Goal: Task Accomplishment & Management: Use online tool/utility

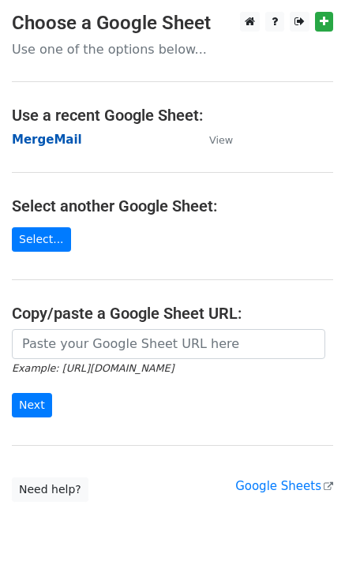
click at [45, 143] on strong "MergeMail" at bounding box center [47, 140] width 70 height 14
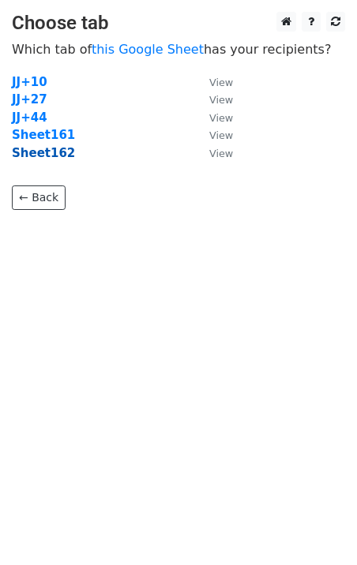
click at [41, 157] on strong "Sheet162" at bounding box center [43, 153] width 63 height 14
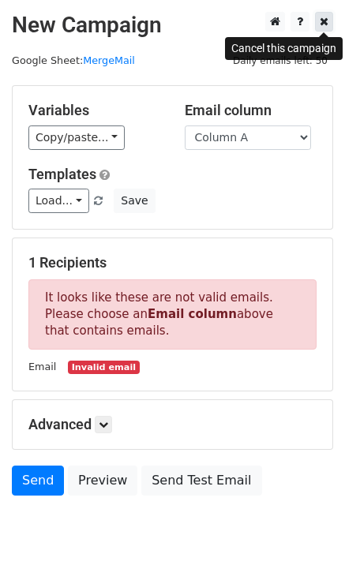
click at [326, 24] on icon at bounding box center [324, 21] width 9 height 11
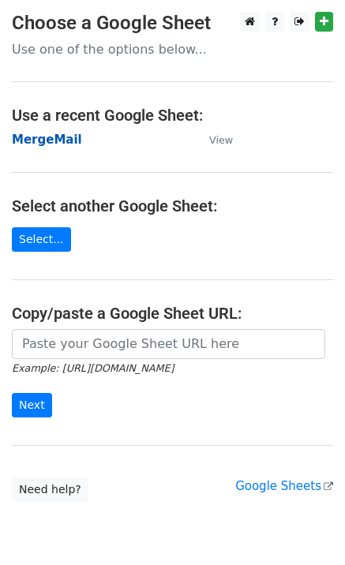
click at [19, 144] on strong "MergeMail" at bounding box center [47, 140] width 70 height 14
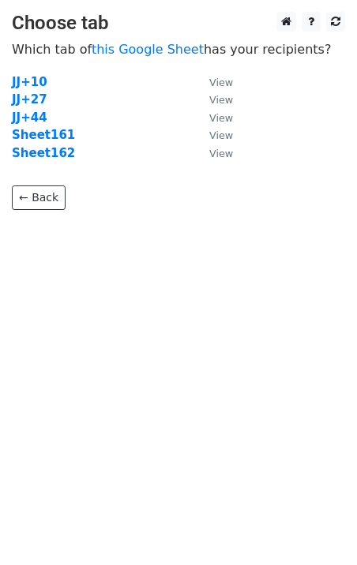
click at [42, 157] on strong "Sheet162" at bounding box center [43, 153] width 63 height 14
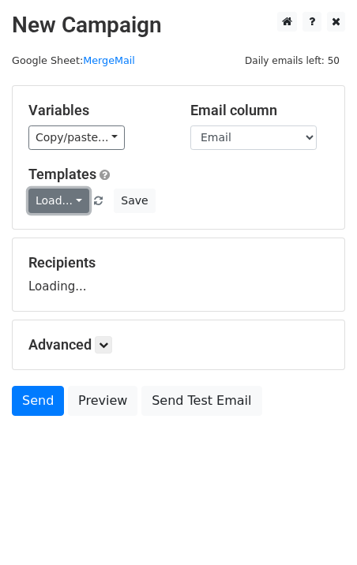
click at [69, 204] on link "Load..." at bounding box center [58, 201] width 61 height 24
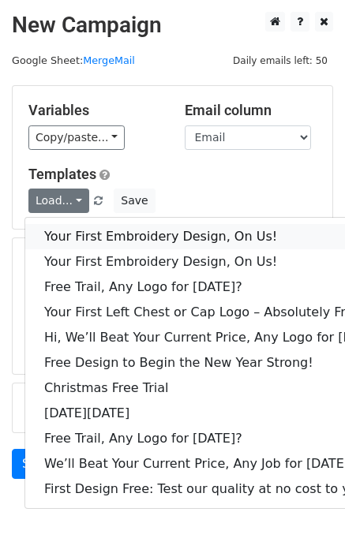
click at [97, 234] on link "Your First Embroidery Design, On Us!" at bounding box center [215, 236] width 381 height 25
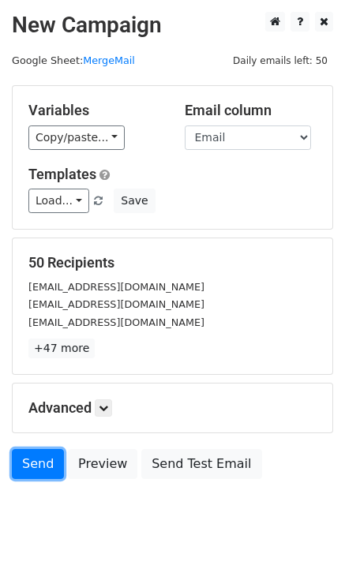
click at [26, 466] on link "Send" at bounding box center [38, 464] width 52 height 30
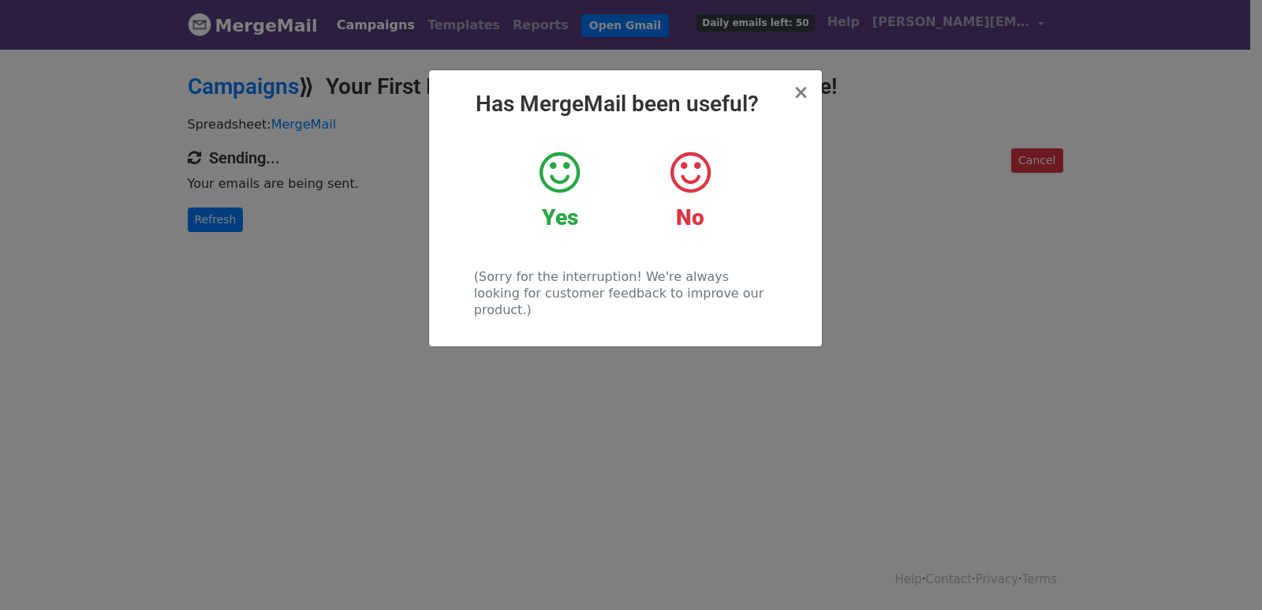
click at [175, 186] on div "× Has MergeMail been useful? Yes No (Sorry for the interruption! We're always l…" at bounding box center [631, 328] width 1262 height 563
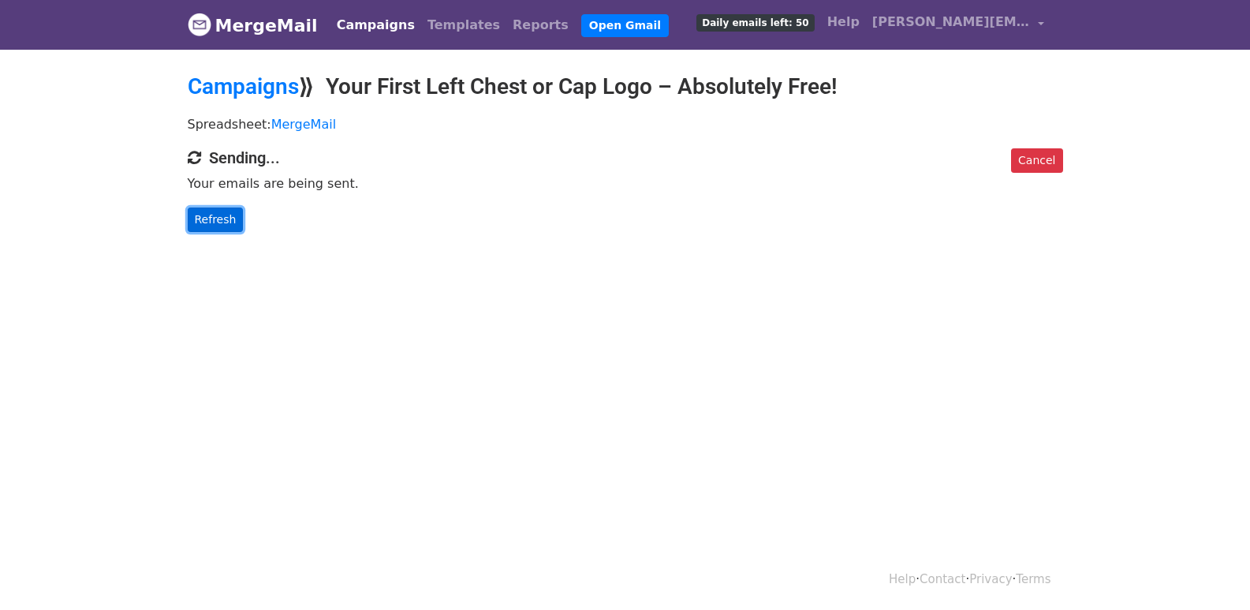
click at [204, 214] on link "Refresh" at bounding box center [216, 219] width 56 height 24
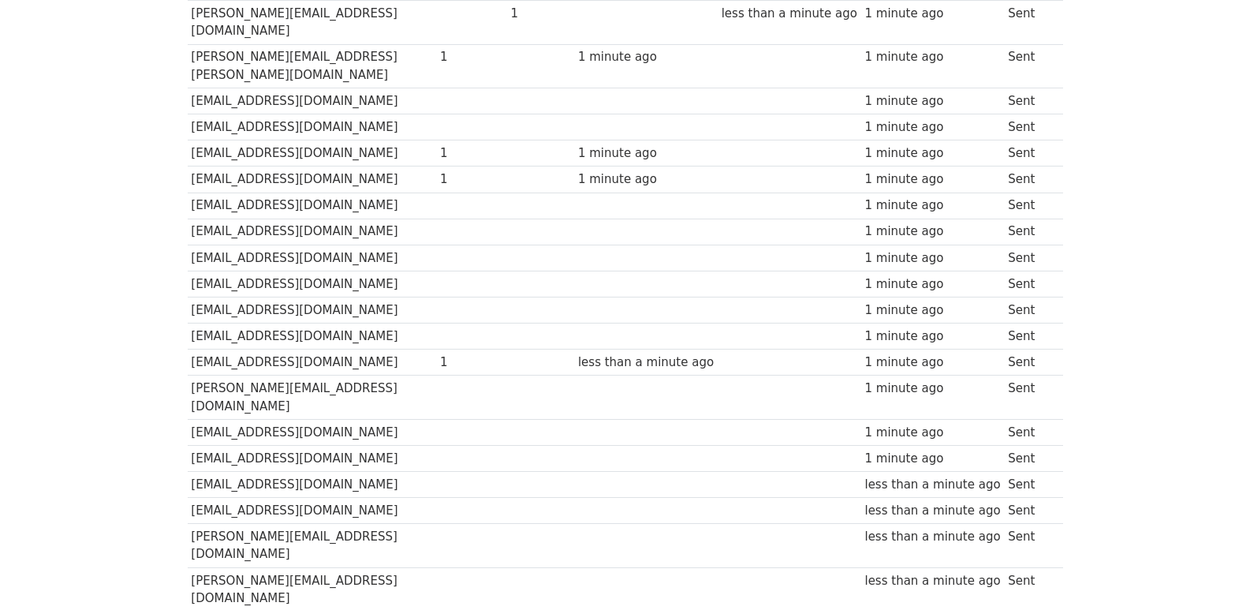
scroll to position [1098, 0]
